Goal: Task Accomplishment & Management: Complete application form

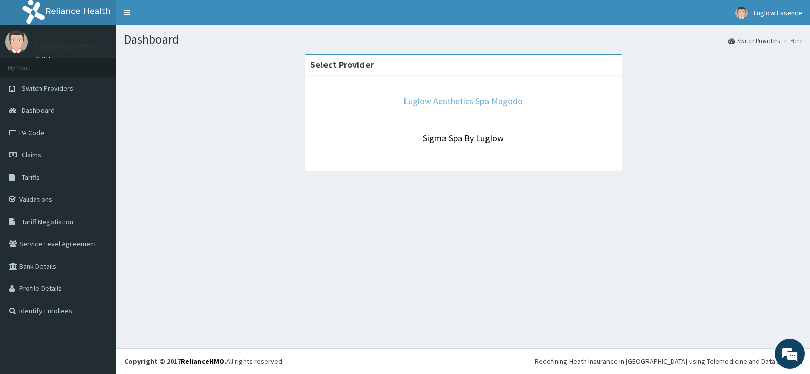
click at [468, 103] on link "Luglow Aesthetics Spa Magodo" at bounding box center [464, 101] width 120 height 12
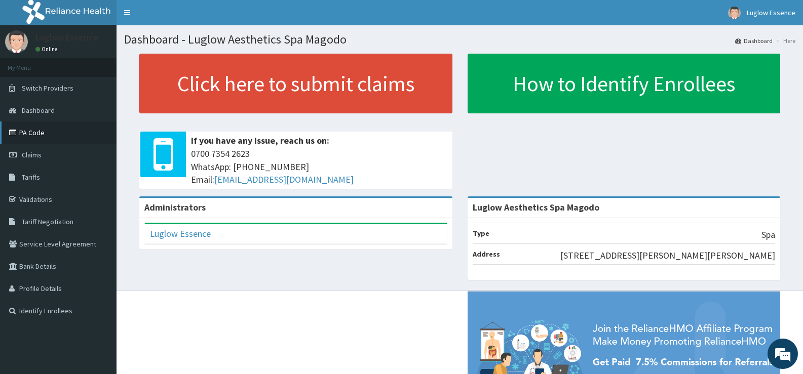
click at [55, 134] on link "PA Code" at bounding box center [58, 133] width 117 height 22
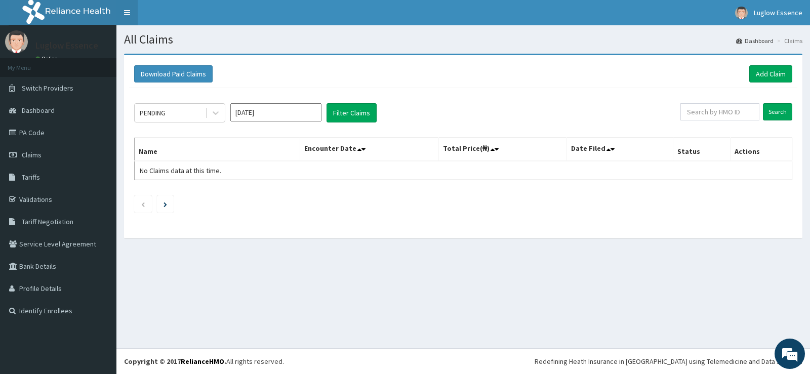
click at [130, 11] on link "Toggle navigation" at bounding box center [127, 12] width 21 height 25
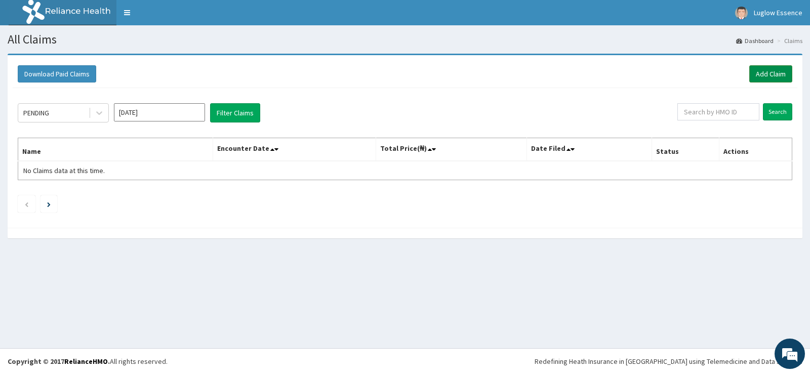
click at [763, 69] on link "Add Claim" at bounding box center [771, 73] width 43 height 17
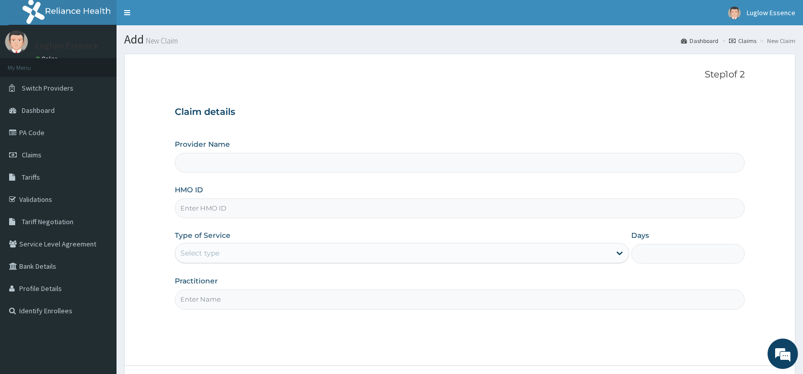
click at [298, 205] on input "HMO ID" at bounding box center [460, 209] width 570 height 20
paste input "LLD/10083/A PA/2936DA"
drag, startPoint x: 225, startPoint y: 206, endPoint x: 450, endPoint y: 253, distance: 230.2
click at [450, 253] on div "Provider Name HMO ID LLD/10083/A PA/2936DA Type of Service Select type Days Pra…" at bounding box center [460, 224] width 570 height 170
type input "LLD/10083/A"
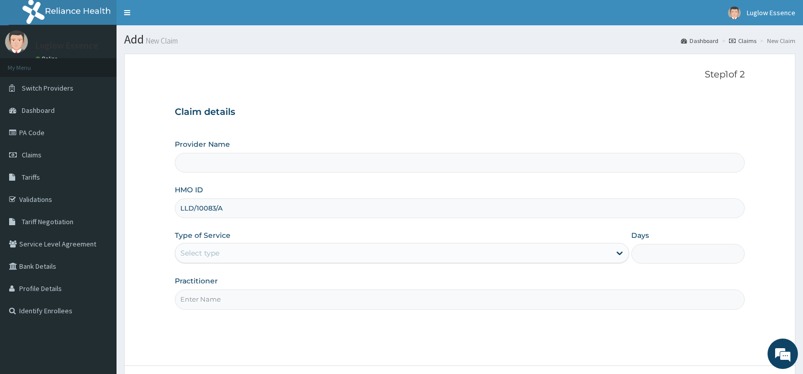
type input "Luglow Aesthetics Spa Magodo"
type input "1"
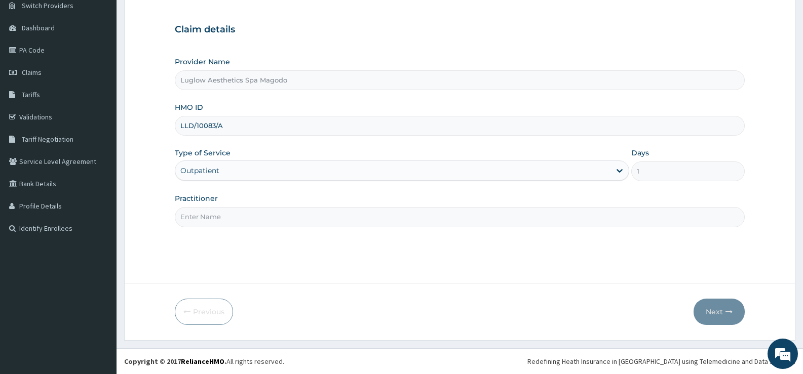
type input "LLD/10083/A"
click at [244, 212] on input "Practitioner" at bounding box center [460, 217] width 570 height 20
type input "K"
type input "PI"
click at [722, 310] on button "Next" at bounding box center [718, 312] width 51 height 26
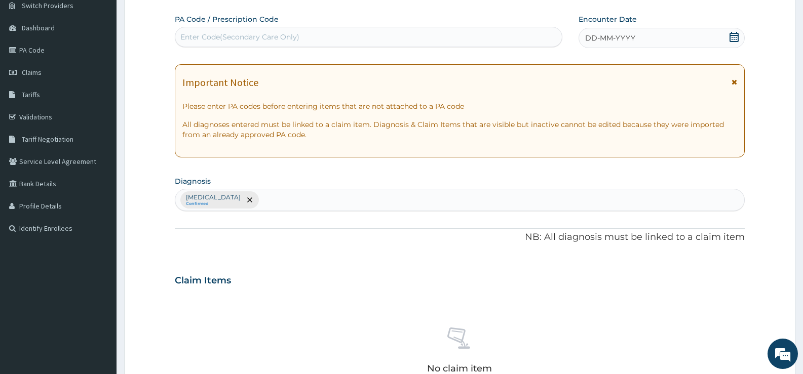
click at [229, 41] on div "Enter Code(Secondary Care Only)" at bounding box center [239, 37] width 119 height 10
type input "V"
paste input "LLD/10083/A PA/2936DA"
type input "LLD/10083/A PA/2936DA"
click at [239, 44] on div "Enter Code(Secondary Care Only)" at bounding box center [368, 37] width 386 height 16
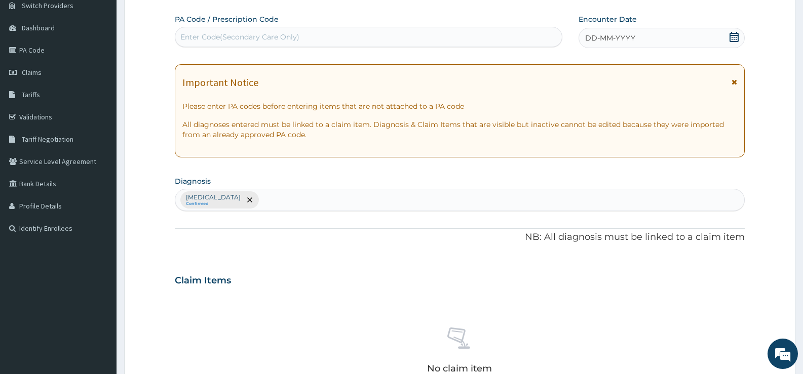
paste input "LLD/10083/A PA/2936DA"
click at [239, 37] on input "LLD/10083/A PA/2936DA" at bounding box center [230, 37] width 100 height 10
type input "PA/2936DA"
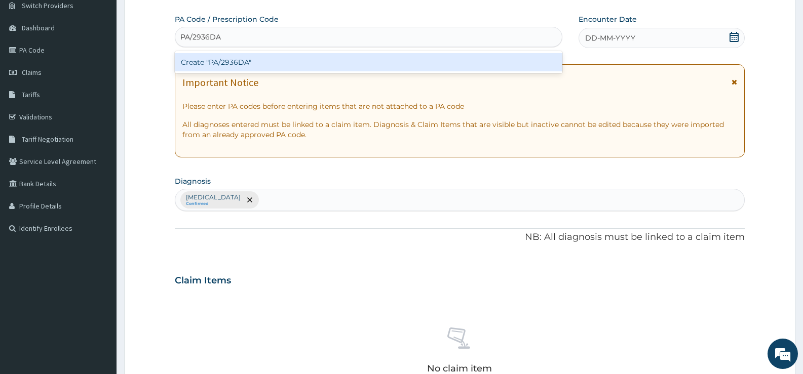
click at [243, 62] on div "Create "PA/2936DA"" at bounding box center [369, 62] width 388 height 18
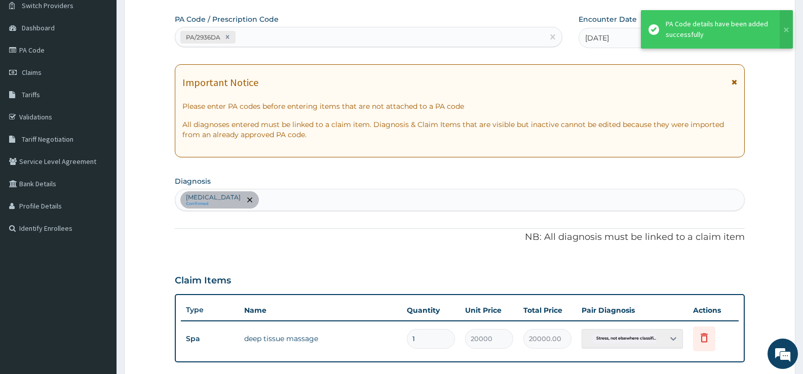
click at [733, 77] on span at bounding box center [734, 85] width 6 height 16
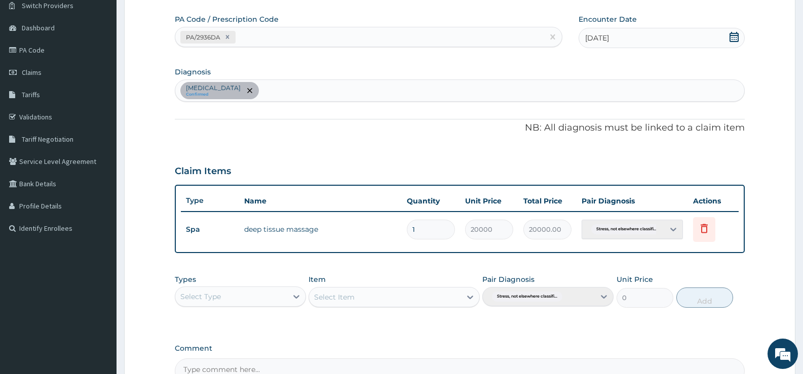
scroll to position [199, 0]
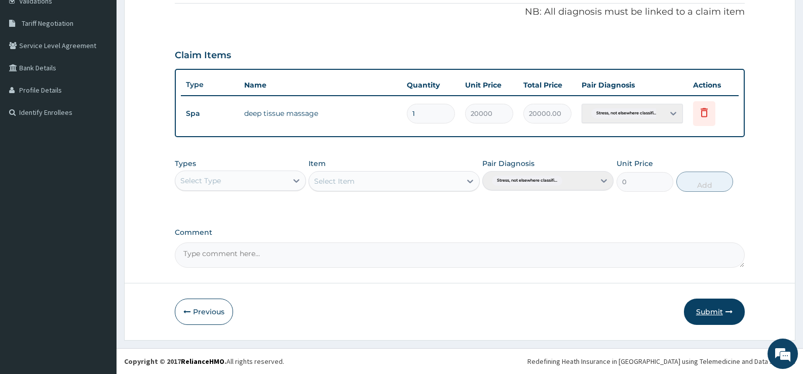
click at [699, 311] on button "Submit" at bounding box center [714, 312] width 61 height 26
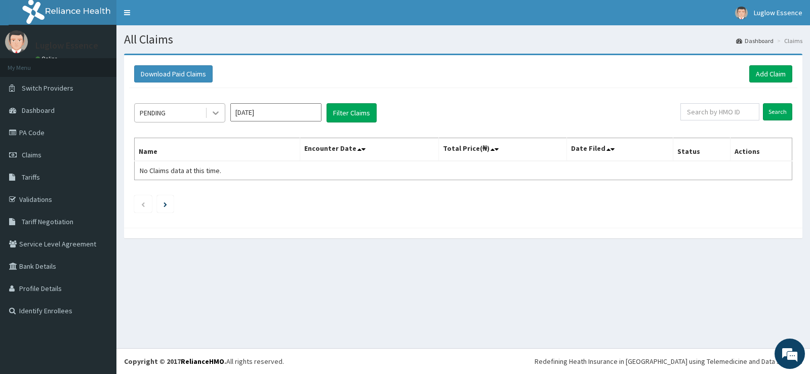
click at [209, 109] on div at bounding box center [216, 113] width 18 height 18
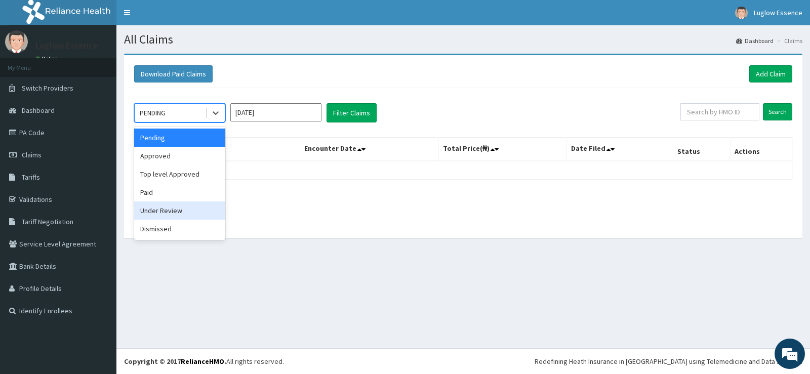
click at [178, 208] on div "Under Review" at bounding box center [179, 211] width 91 height 18
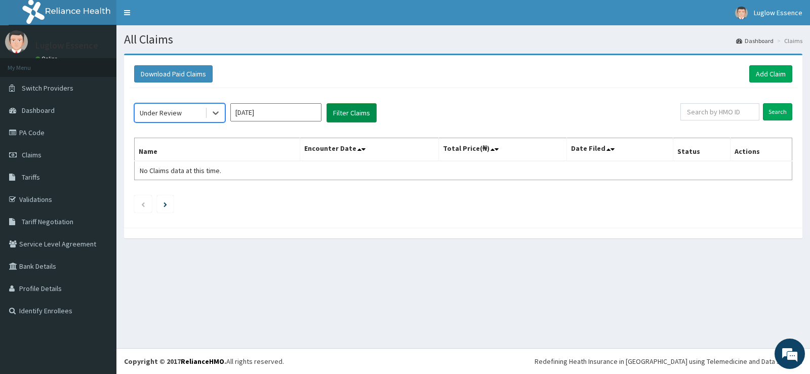
click at [350, 120] on button "Filter Claims" at bounding box center [352, 112] width 50 height 19
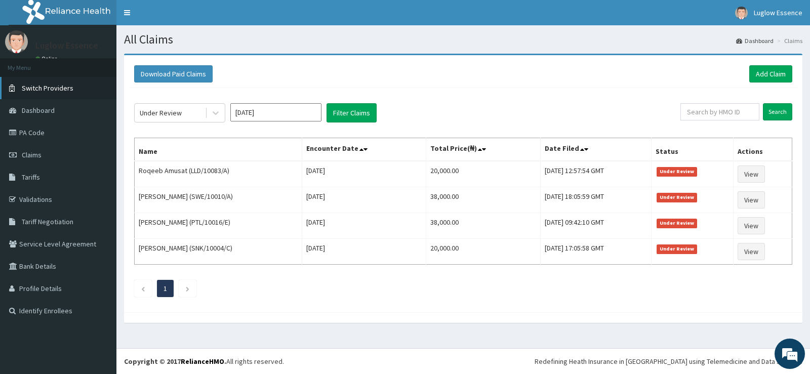
click at [60, 85] on span "Switch Providers" at bounding box center [48, 88] width 52 height 9
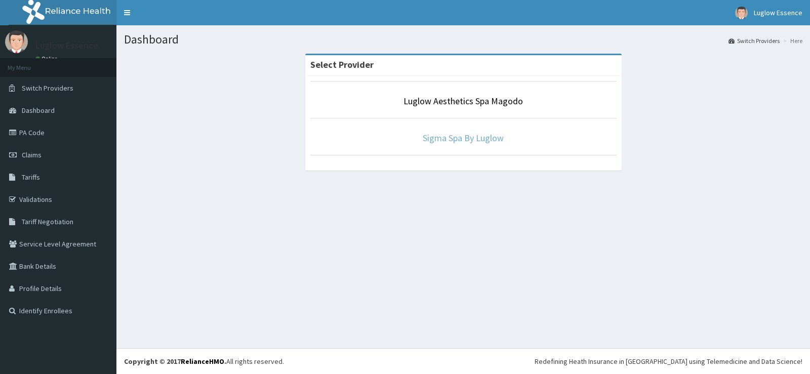
click at [446, 139] on link "Sigma Spa By Luglow" at bounding box center [463, 138] width 81 height 12
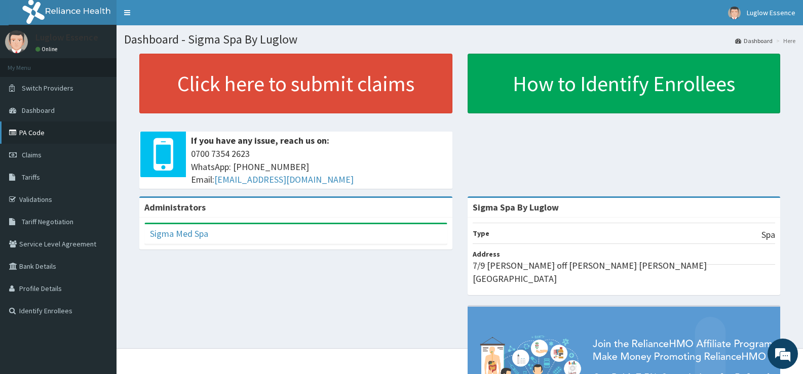
click at [51, 135] on link "PA Code" at bounding box center [58, 133] width 117 height 22
